Goal: Information Seeking & Learning: Learn about a topic

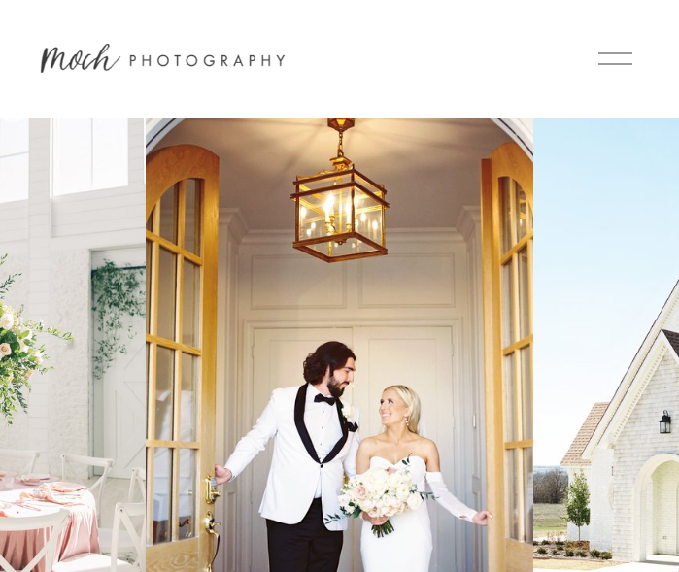
click at [609, 79] on div "Skip to Content HOME WEDDING EXPERIENCE ABOUT ME JOURNAL" at bounding box center [339, 59] width 679 height 118
click at [609, 78] on div "Skip to Content HOME WEDDING EXPERIENCE ABOUT ME JOURNAL" at bounding box center [339, 59] width 679 height 118
click at [609, 58] on div at bounding box center [616, 59] width 34 height 34
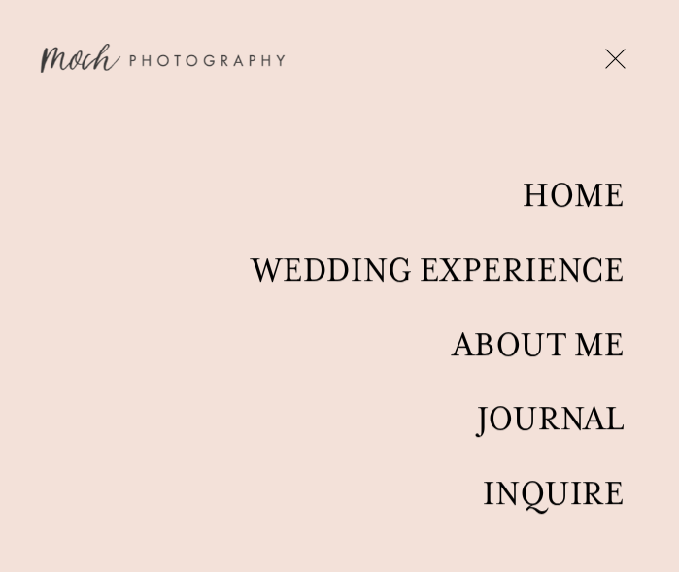
click at [526, 273] on link "WEDDING EXPERIENCE" at bounding box center [438, 271] width 373 height 38
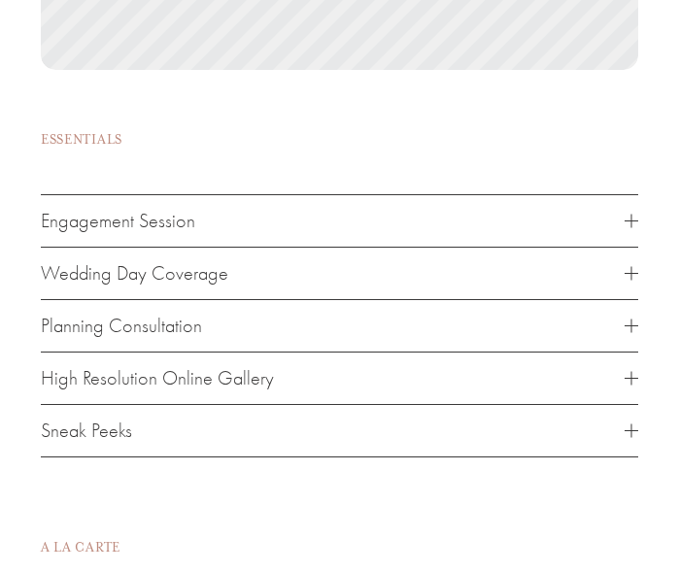
scroll to position [3828, 0]
click at [221, 268] on span "Wedding Day Coverage" at bounding box center [333, 271] width 584 height 22
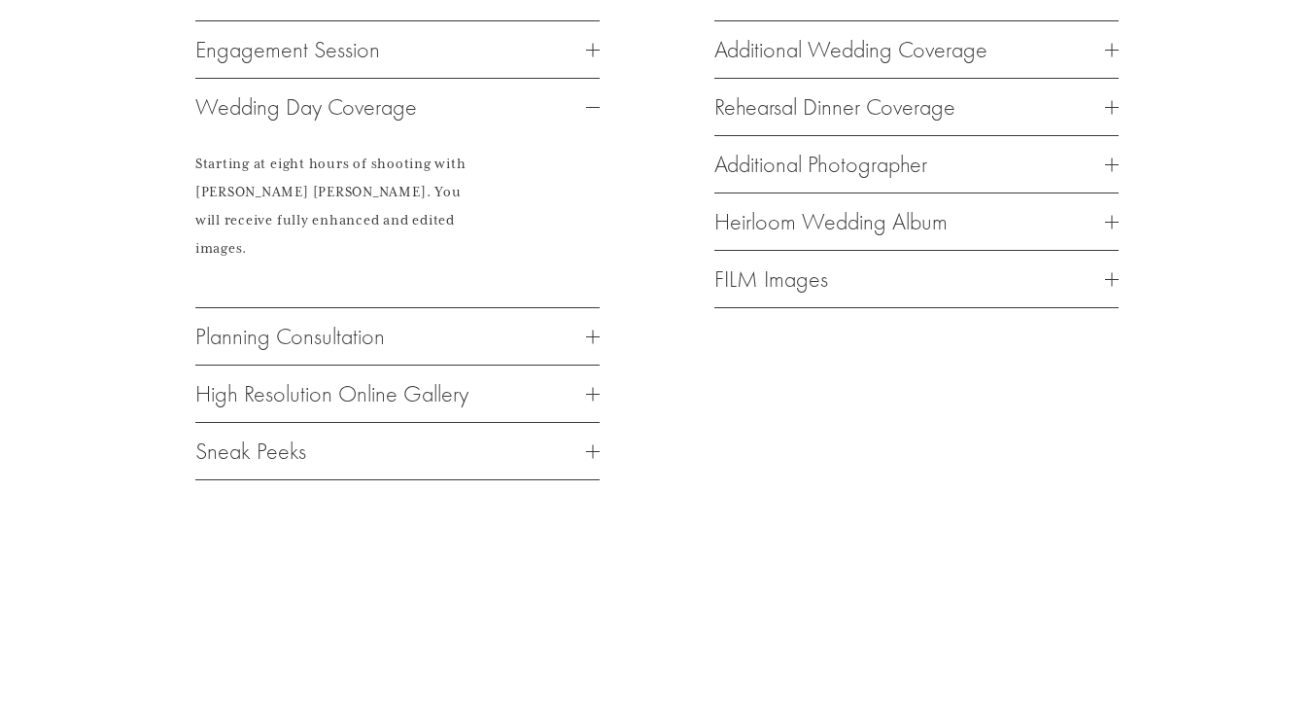
scroll to position [2888, 0]
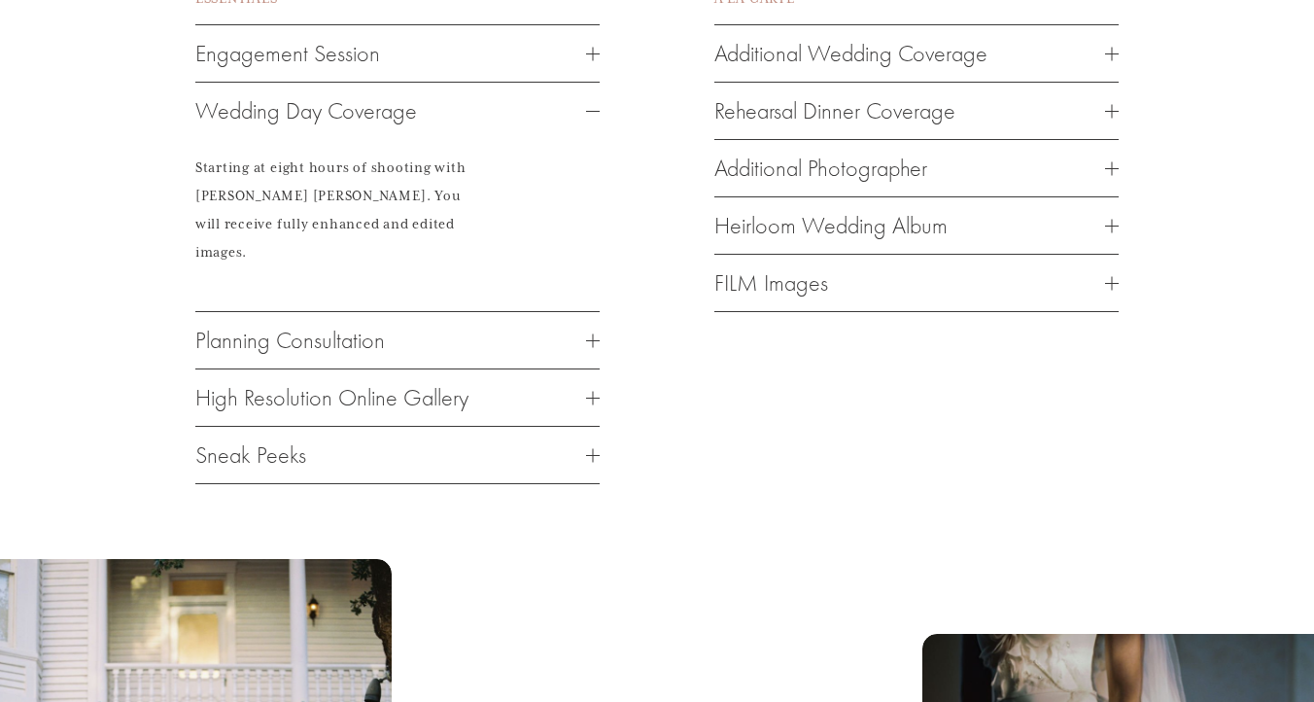
click at [354, 312] on button "Planning Consultation" at bounding box center [397, 340] width 404 height 56
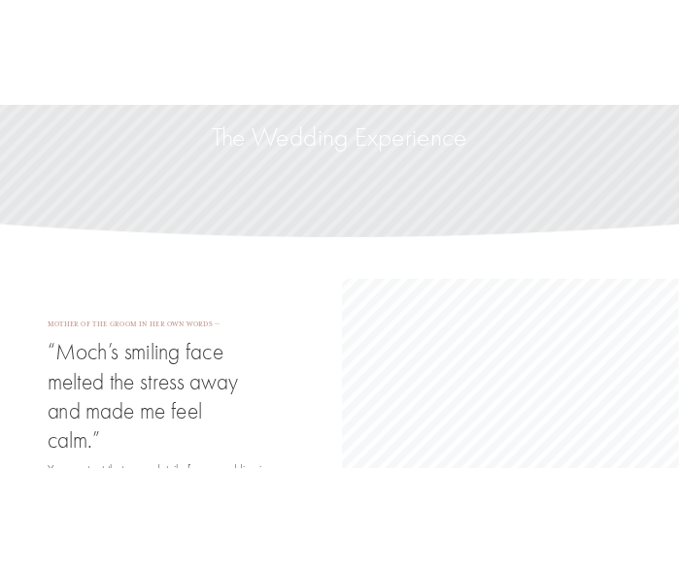
scroll to position [0, 0]
